Goal: Information Seeking & Learning: Learn about a topic

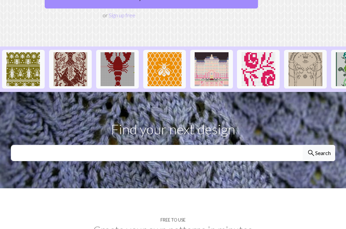
scroll to position [135, 0]
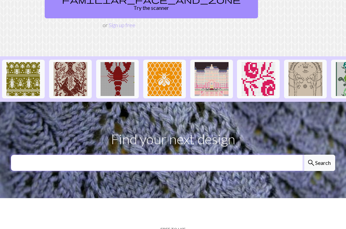
click at [45, 160] on input "text" at bounding box center [157, 162] width 292 height 16
click at [44, 163] on input "text" at bounding box center [157, 162] width 292 height 16
type input "áttablaðarós"
click at [303, 154] on button "search Search" at bounding box center [319, 162] width 33 height 16
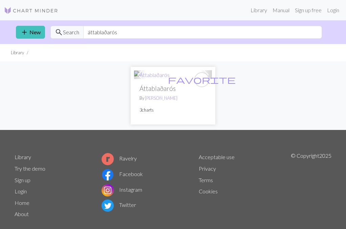
click at [147, 111] on p "3 charts" at bounding box center [173, 110] width 67 height 6
click at [158, 99] on link "[PERSON_NAME]" at bounding box center [161, 97] width 33 height 5
